Goal: Task Accomplishment & Management: Manage account settings

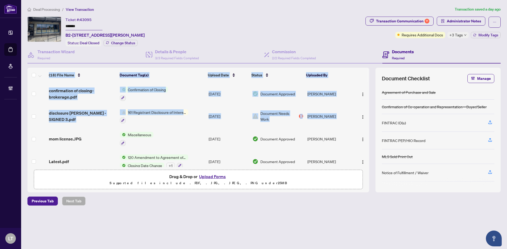
scroll to position [277, 0]
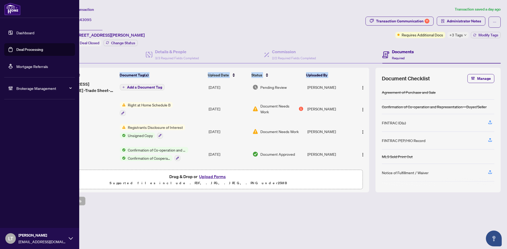
click at [16, 31] on link "Dashboard" at bounding box center [25, 32] width 18 height 5
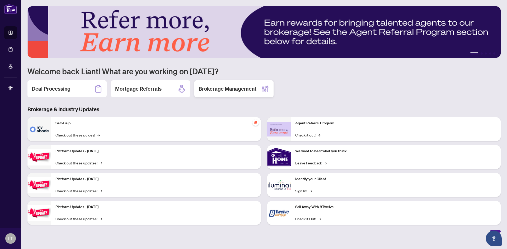
click at [228, 89] on h2 "Brokerage Management" at bounding box center [227, 88] width 58 height 7
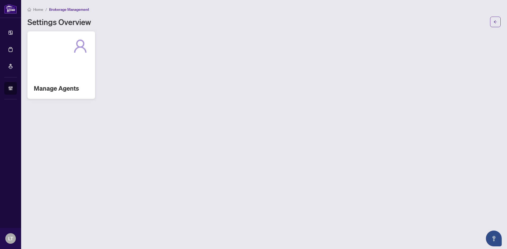
click at [44, 59] on div "Manage Agents" at bounding box center [61, 65] width 68 height 68
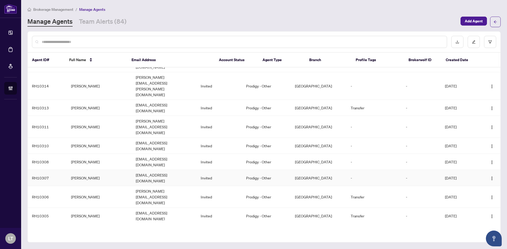
scroll to position [79, 0]
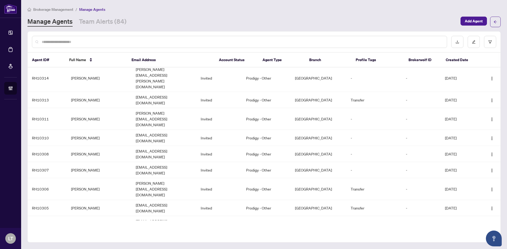
click at [82, 41] on input "text" at bounding box center [242, 42] width 401 height 6
type input "*****"
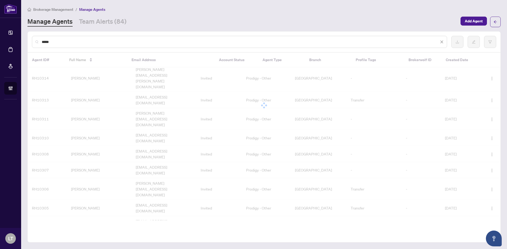
scroll to position [0, 0]
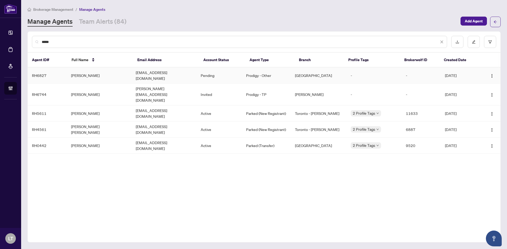
click at [217, 75] on td "Pending" at bounding box center [218, 76] width 45 height 16
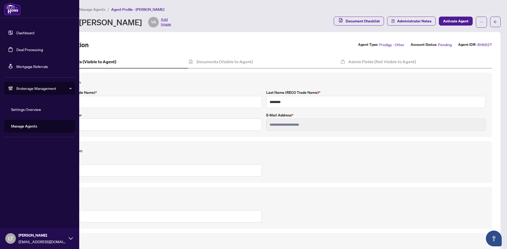
click at [16, 32] on link "Dashboard" at bounding box center [25, 32] width 18 height 5
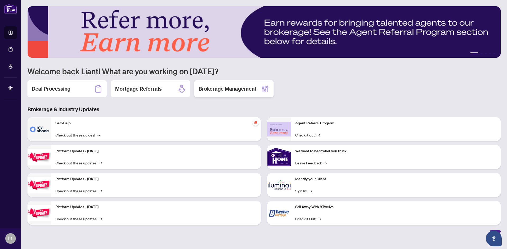
click at [226, 90] on h2 "Brokerage Management" at bounding box center [227, 88] width 58 height 7
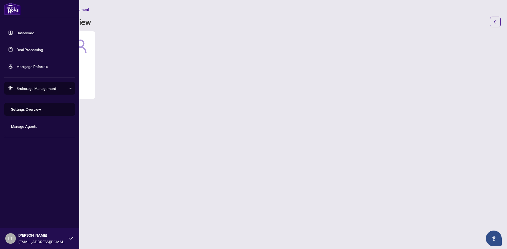
click at [44, 69] on link "Mortgage Referrals" at bounding box center [32, 66] width 32 height 5
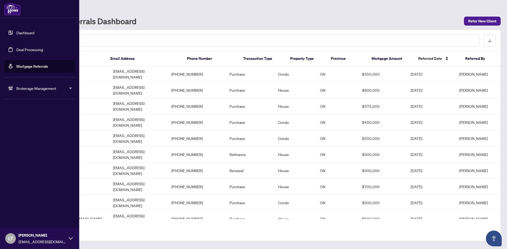
click at [16, 31] on link "Dashboard" at bounding box center [25, 32] width 18 height 5
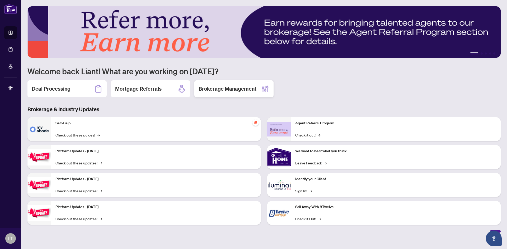
click at [243, 88] on h2 "Brokerage Management" at bounding box center [227, 88] width 58 height 7
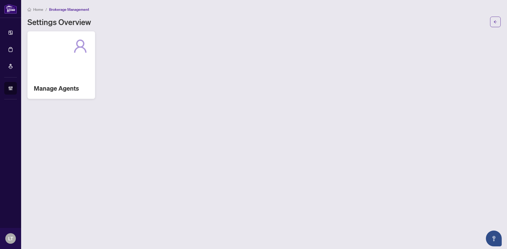
click at [71, 67] on div "Manage Agents" at bounding box center [61, 65] width 68 height 68
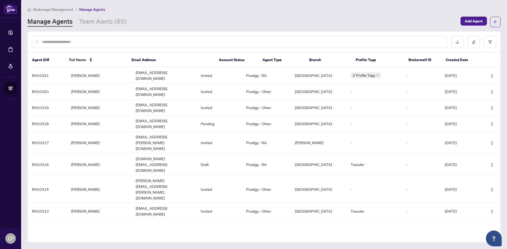
click at [81, 37] on div at bounding box center [239, 42] width 415 height 12
click at [87, 39] on div at bounding box center [239, 42] width 415 height 12
click at [76, 45] on div at bounding box center [239, 42] width 415 height 12
click at [72, 41] on input "text" at bounding box center [242, 42] width 401 height 6
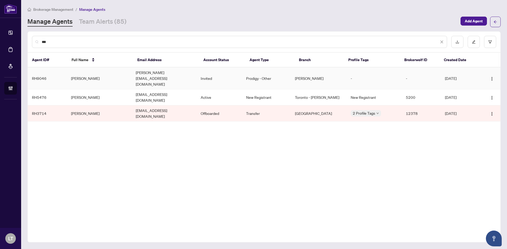
type input "***"
click at [310, 73] on td "[PERSON_NAME]" at bounding box center [318, 79] width 56 height 22
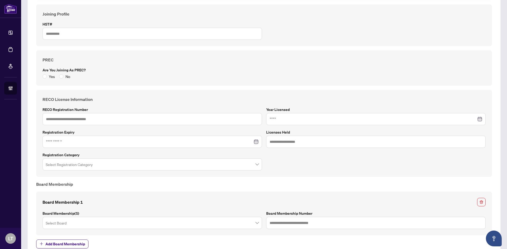
scroll to position [185, 0]
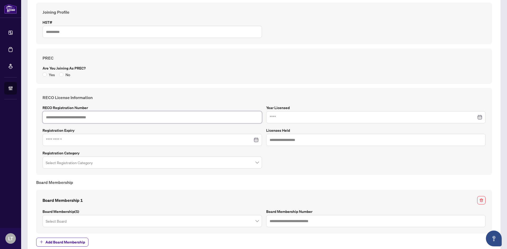
click at [172, 119] on input "text" at bounding box center [151, 117] width 219 height 12
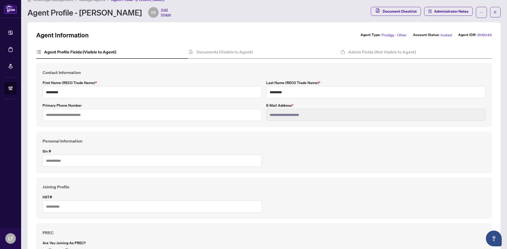
scroll to position [0, 0]
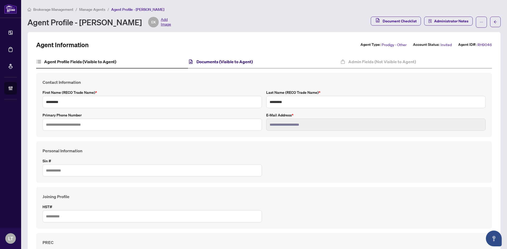
click at [196, 63] on h4 "Documents (Visible to Agent)" at bounding box center [224, 62] width 56 height 6
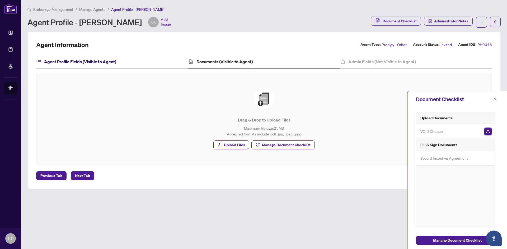
click at [91, 60] on h4 "Agent Profile Fields (Visible to Agent)" at bounding box center [80, 62] width 72 height 6
